Goal: Task Accomplishment & Management: Complete application form

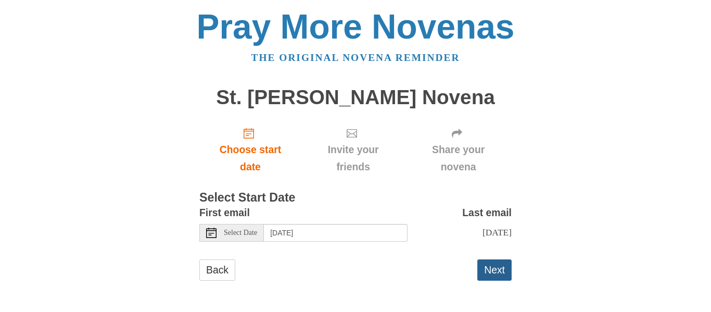
click at [498, 267] on button "Next" at bounding box center [494, 269] width 34 height 21
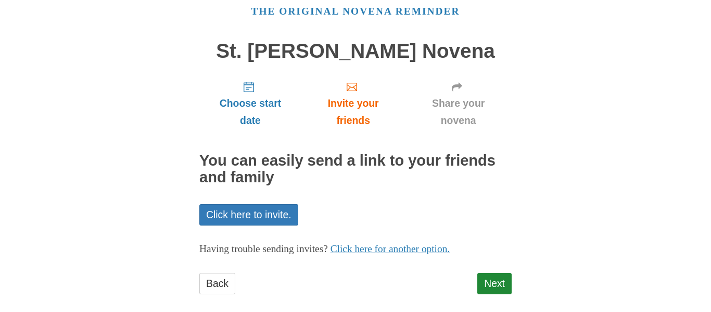
scroll to position [59, 0]
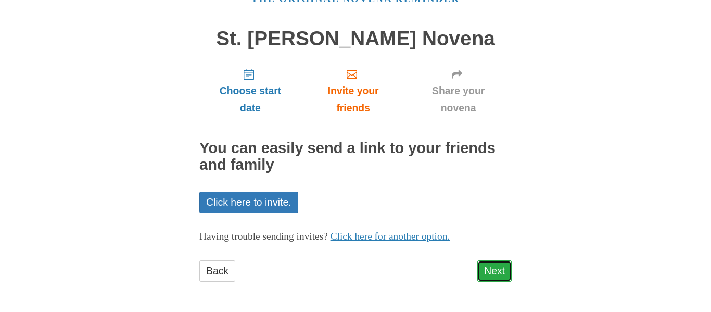
click at [492, 271] on link "Next" at bounding box center [494, 270] width 34 height 21
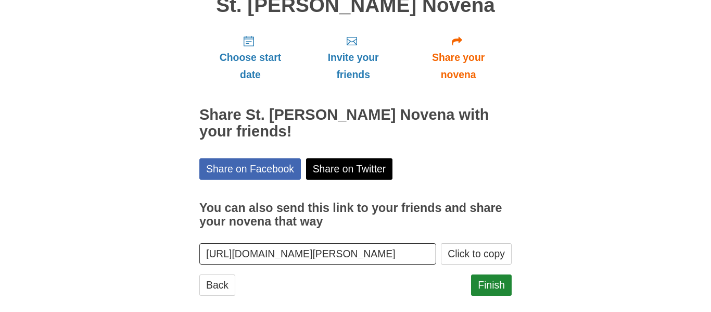
scroll to position [106, 0]
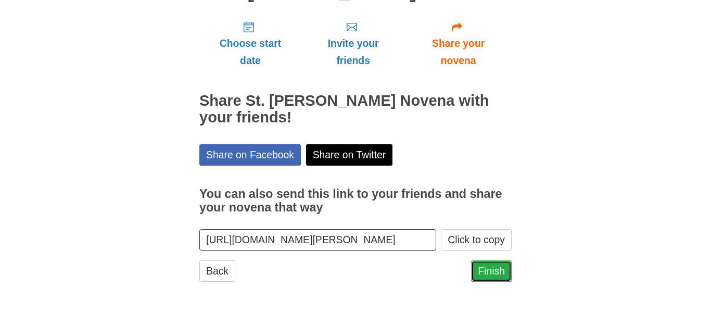
click at [496, 271] on link "Finish" at bounding box center [491, 270] width 41 height 21
